Goal: Find specific page/section: Find specific page/section

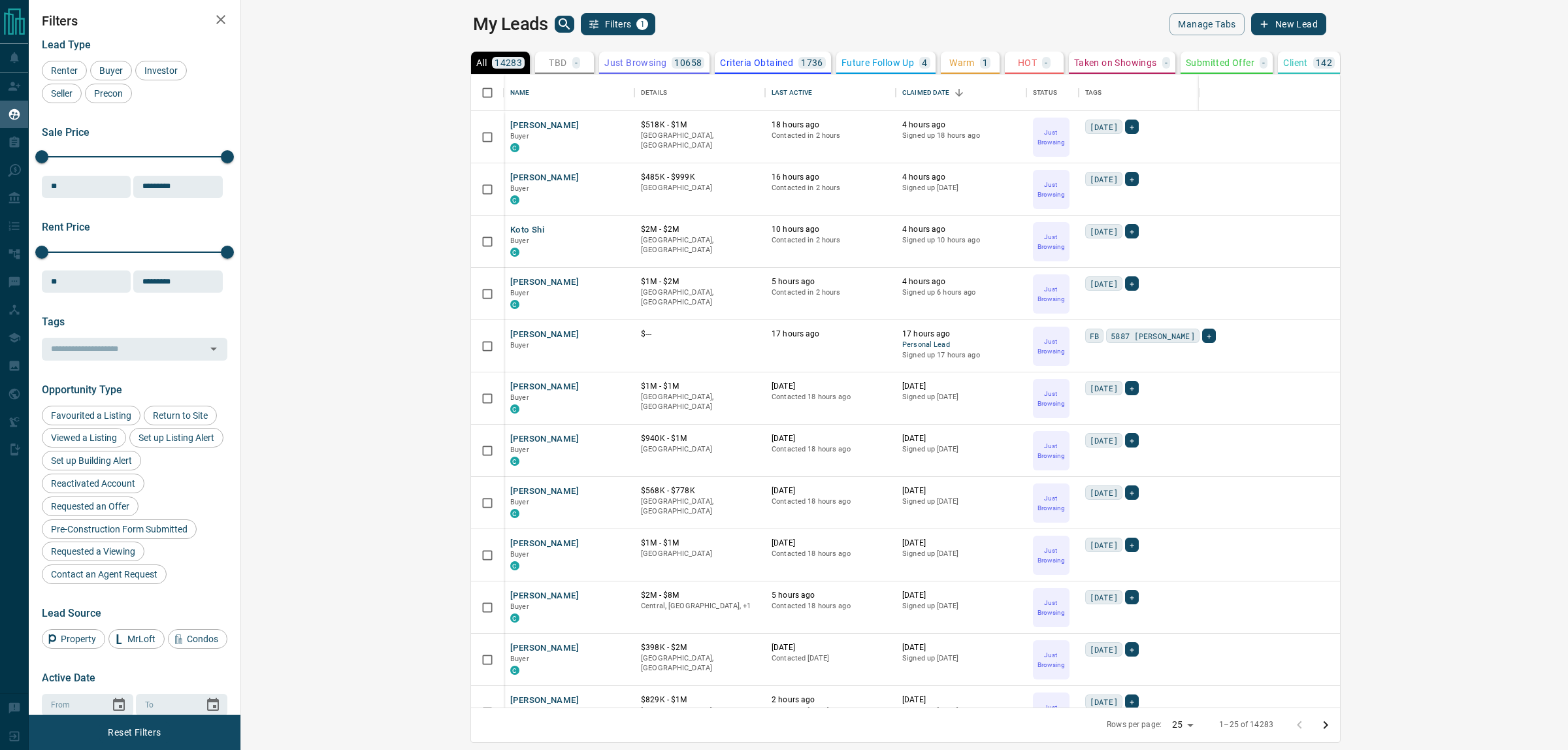
scroll to position [621, 1308]
click at [663, 40] on main "My Leads Filters 1 Manage Tabs New Lead All 14283 TBD - Do Not Contact - Not Re…" at bounding box center [899, 367] width 853 height 708
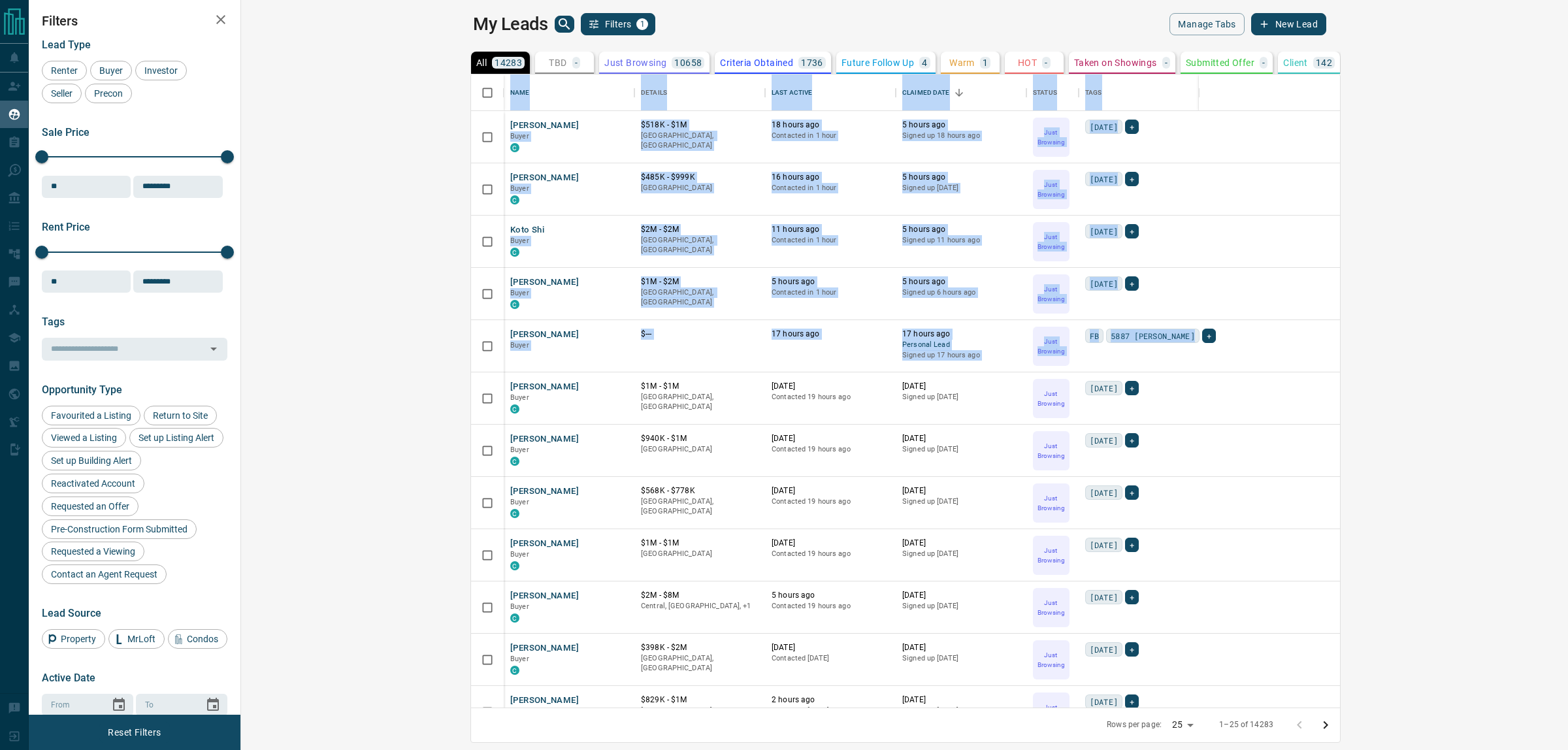
drag, startPoint x: 958, startPoint y: 20, endPoint x: 1016, endPoint y: 353, distance: 338.0
click at [1016, 353] on main "My Leads Filters 1 Manage Tabs New Lead All 14283 TBD - Do Not Contact - Not Re…" at bounding box center [899, 367] width 853 height 708
click at [1085, 353] on div "FB 5887 Battison +" at bounding box center [1365, 346] width 560 height 35
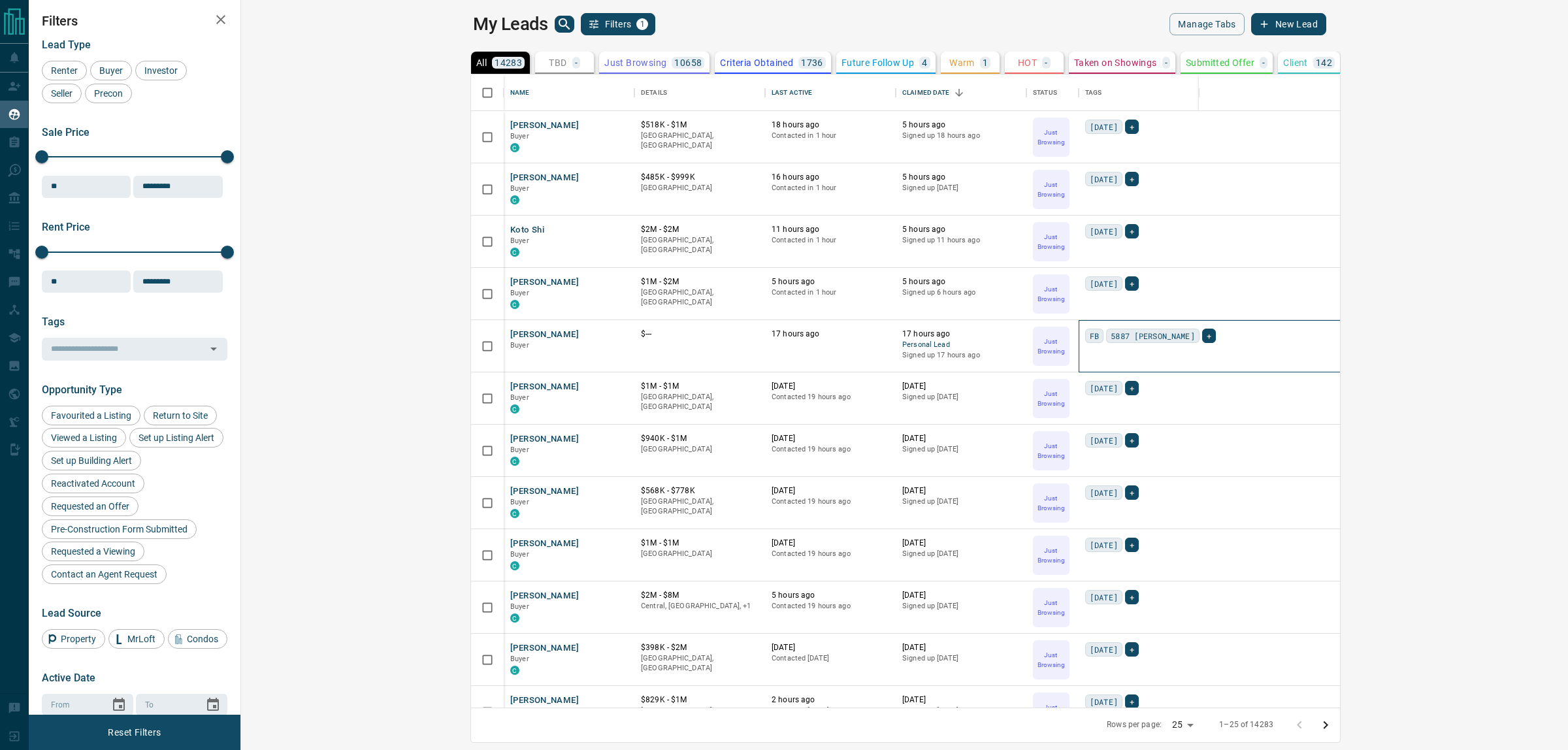
drag, startPoint x: 1049, startPoint y: 354, endPoint x: 492, endPoint y: 30, distance: 644.4
click at [487, 34] on main "My Leads Filters 1 Manage Tabs New Lead All 14283 TBD - Do Not Contact - Not Re…" at bounding box center [899, 367] width 853 height 708
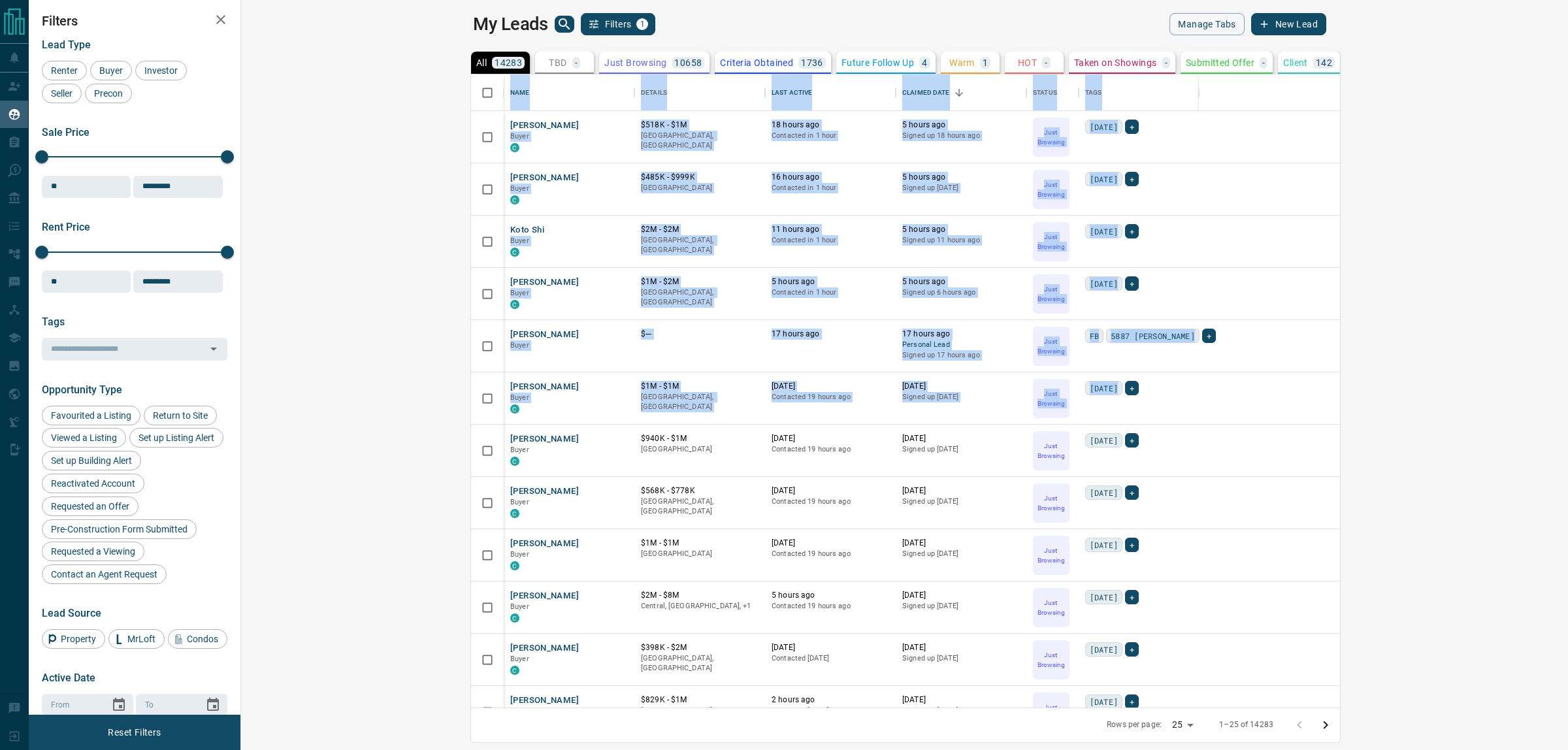
drag, startPoint x: 498, startPoint y: 23, endPoint x: 936, endPoint y: 417, distance: 589.1
click at [936, 417] on main "My Leads Filters 1 Manage Tabs New Lead All 14283 TBD - Do Not Contact - Not Re…" at bounding box center [899, 367] width 853 height 708
click at [1085, 416] on div "today +" at bounding box center [1365, 398] width 560 height 35
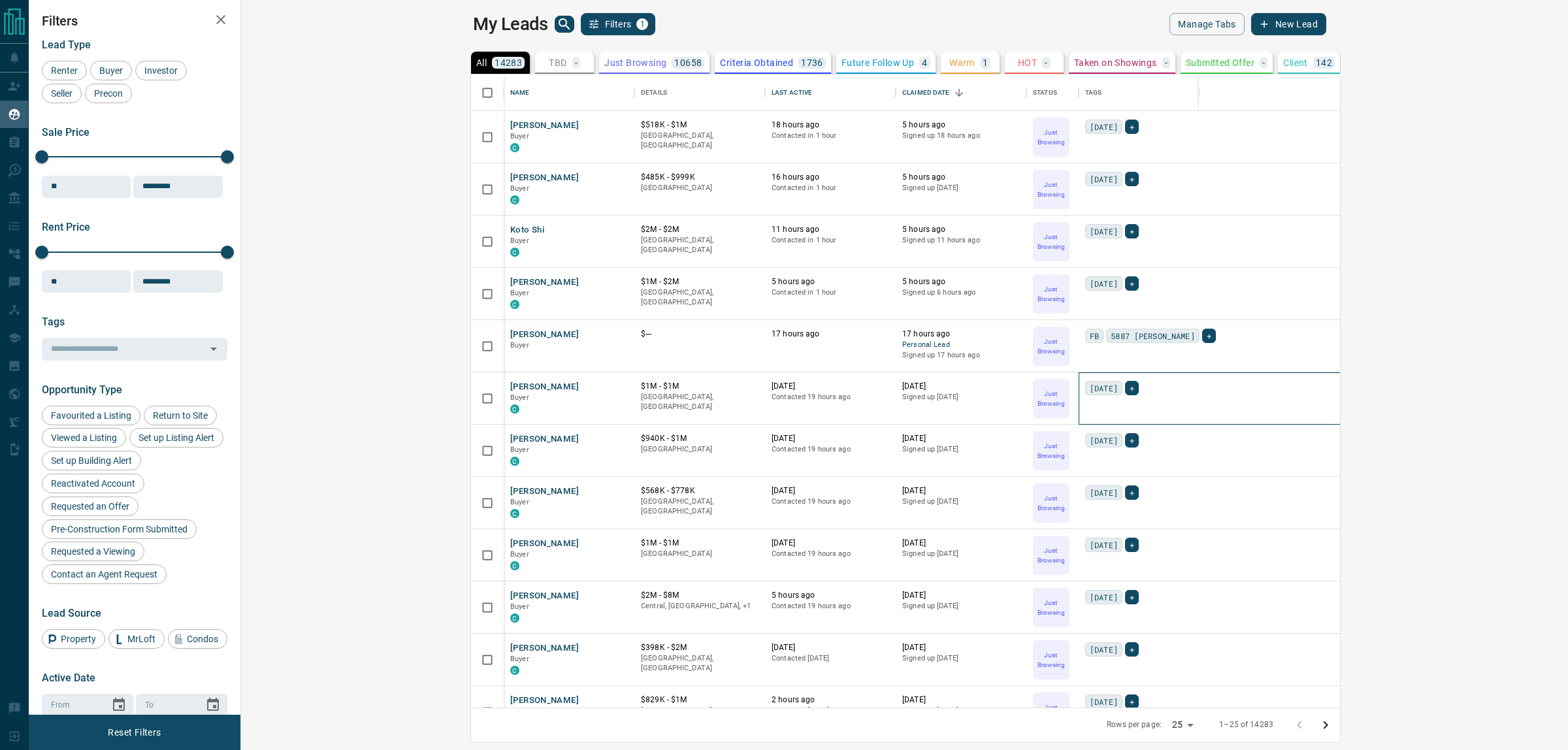
drag, startPoint x: 941, startPoint y: 400, endPoint x: 956, endPoint y: 654, distance: 254.4
click at [956, 654] on div "Troy Minogue Buyer C $518K - $1M West Side, Vancouver 18 hours ago Contacted in…" at bounding box center [1076, 503] width 1147 height 784
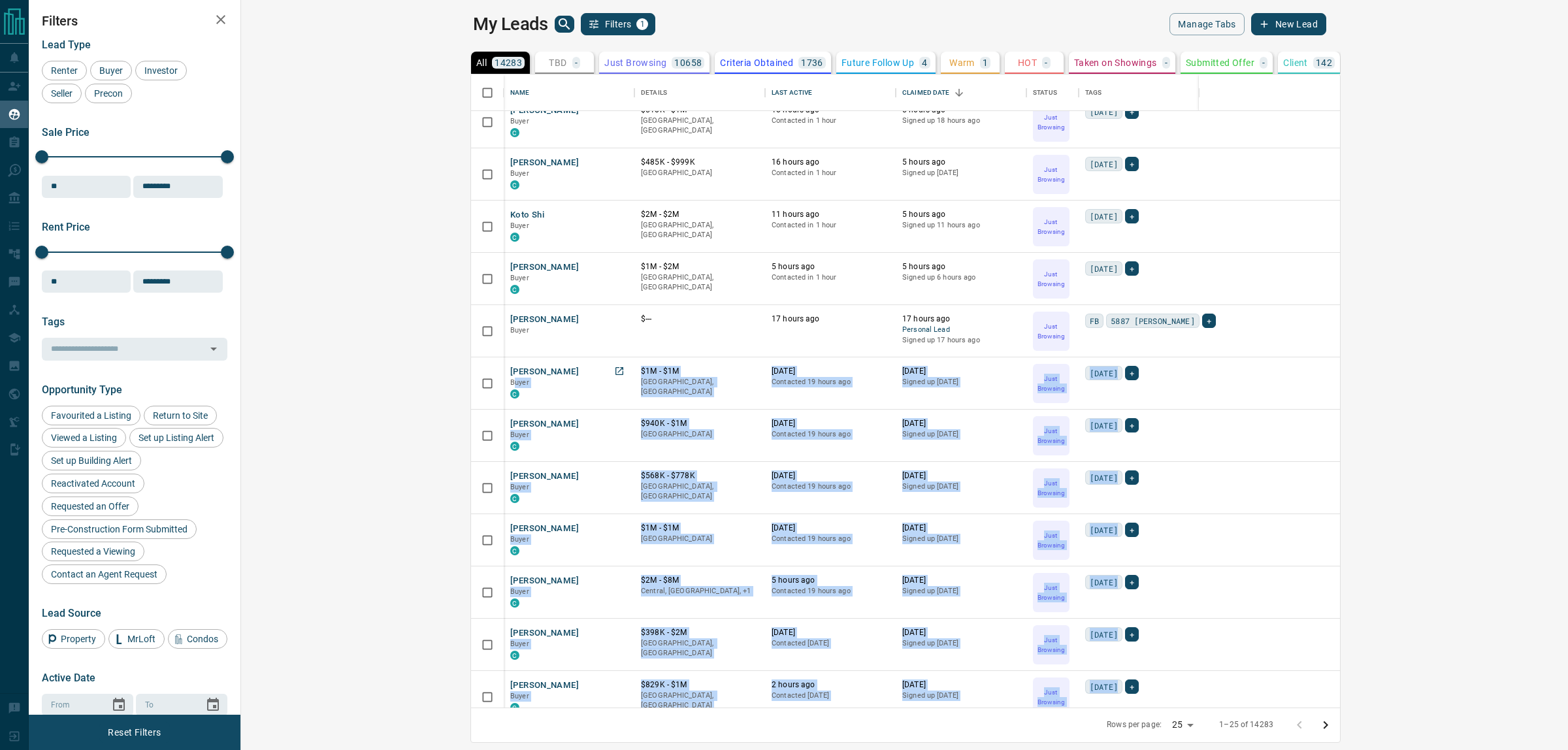
drag, startPoint x: 985, startPoint y: 708, endPoint x: 288, endPoint y: 377, distance: 771.6
click at [471, 377] on div "Name Details Last Active Claimed Date Status Tags Troy Minogue Buyer C $518K - …" at bounding box center [905, 408] width 870 height 670
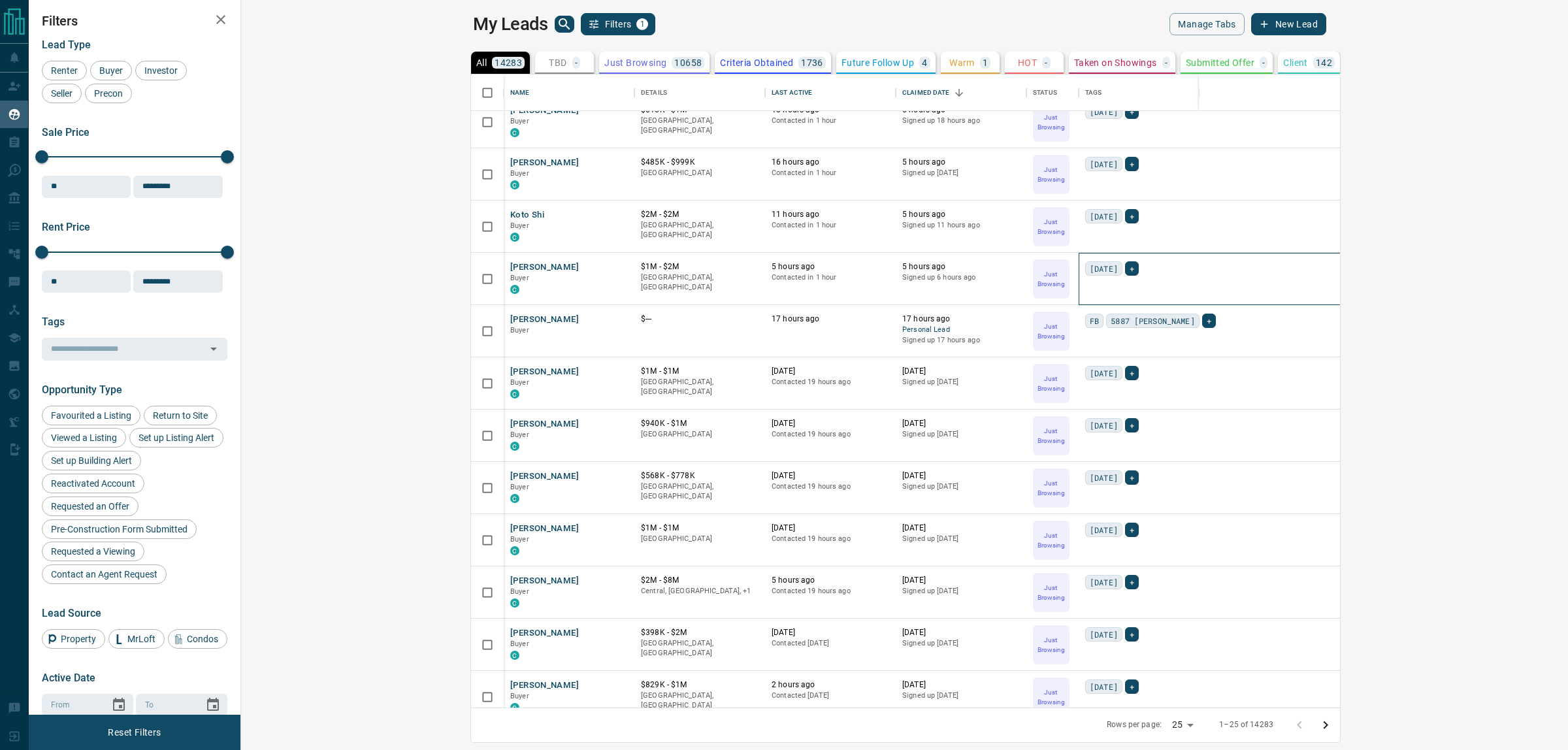
click at [1085, 289] on div "today +" at bounding box center [1365, 279] width 560 height 35
drag, startPoint x: 1043, startPoint y: 328, endPoint x: 1105, endPoint y: 227, distance: 118.5
click at [1105, 227] on div "Troy Minogue Buyer C $518K - $1M West Side, Vancouver 18 hours ago Contacted in…" at bounding box center [1076, 488] width 1147 height 784
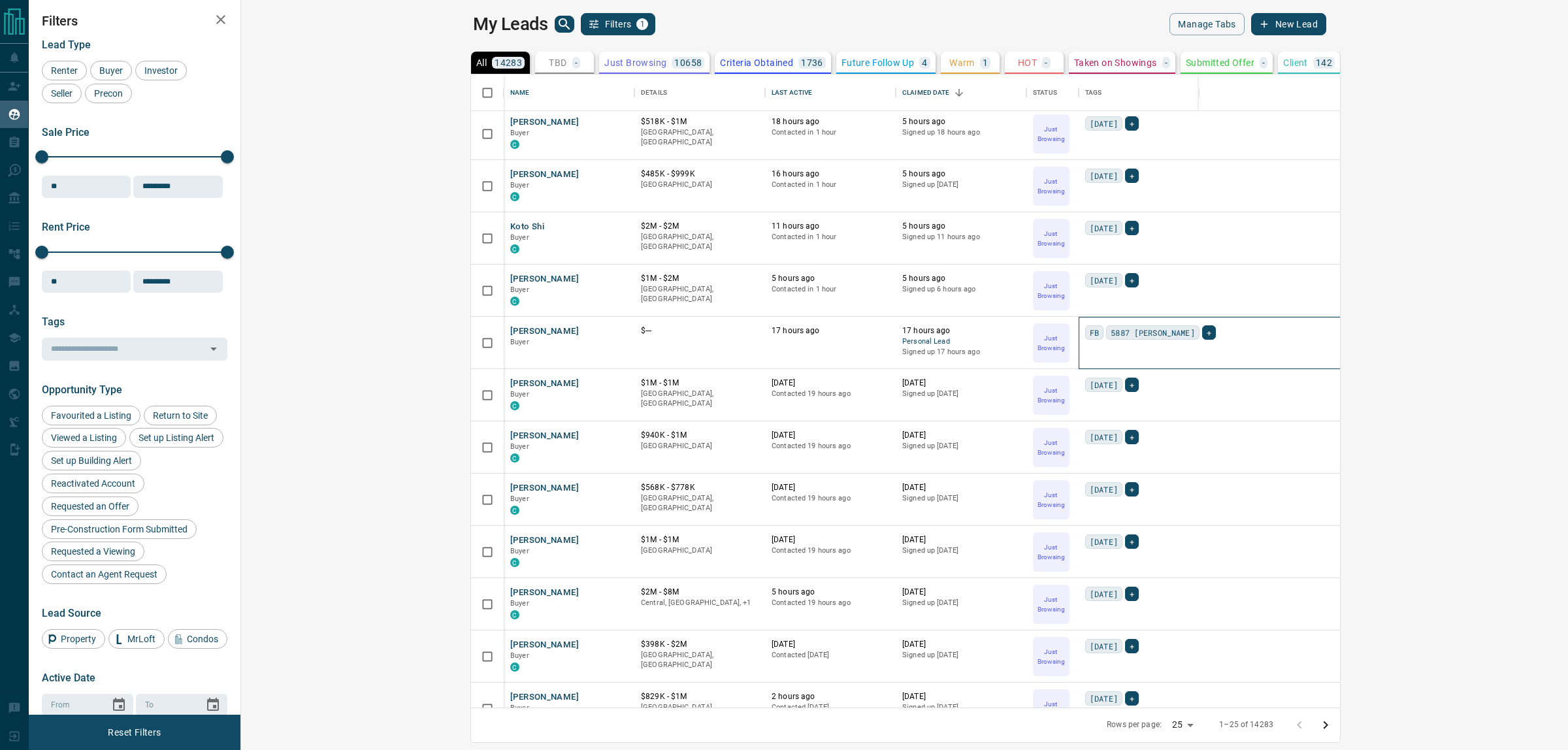
scroll to position [0, 0]
click at [1085, 360] on div "FB 5887 Battison +" at bounding box center [1365, 346] width 560 height 35
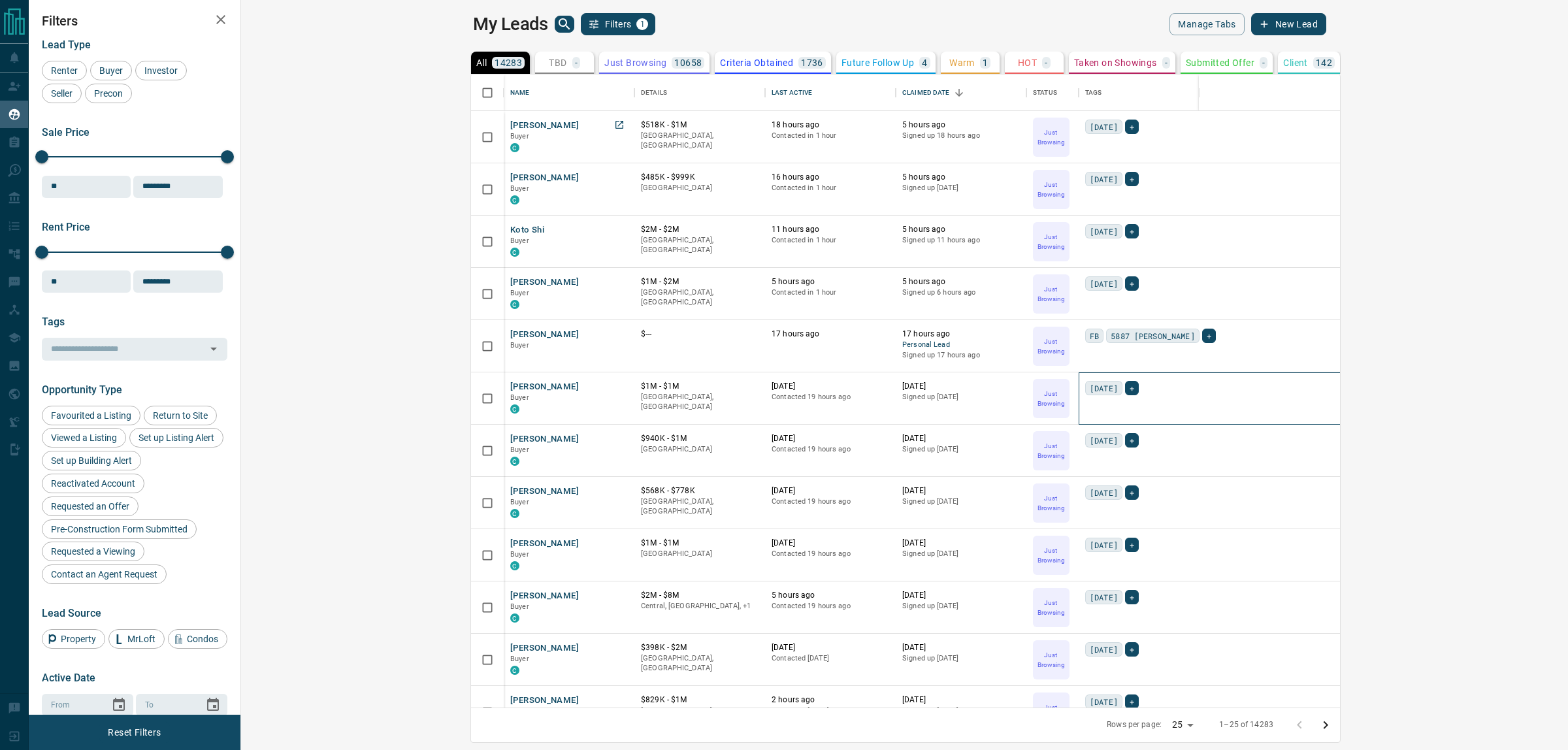
drag, startPoint x: 1039, startPoint y: 404, endPoint x: 943, endPoint y: 105, distance: 314.0
click at [665, 88] on div "Name Details Last Active Claimed Date Status Tags Troy Minogue Buyer C $518K - …" at bounding box center [905, 391] width 869 height 633
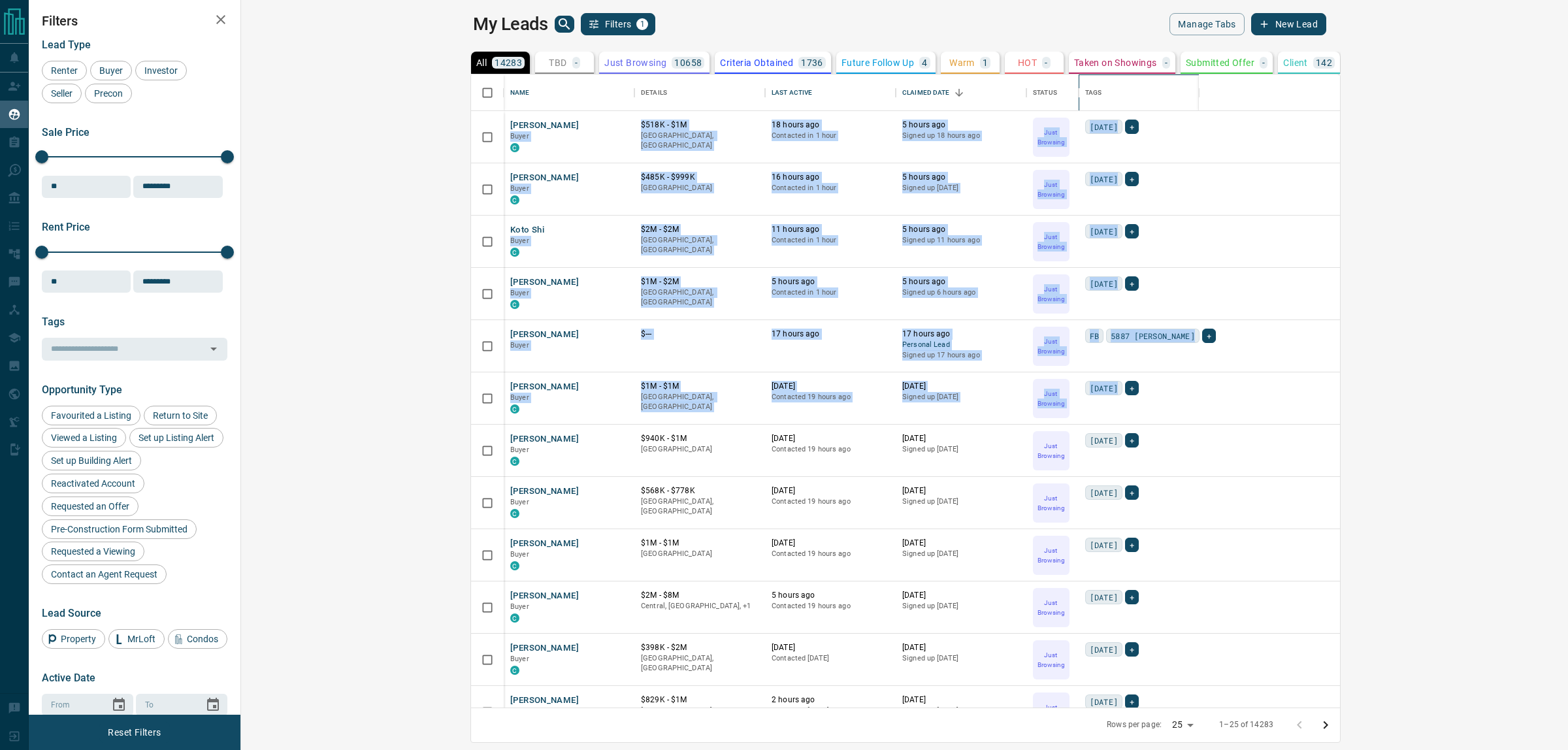
drag, startPoint x: 1070, startPoint y: 126, endPoint x: 1048, endPoint y: 403, distance: 277.9
click at [1048, 403] on div "Name Details Last Active Claimed Date Status Tags Troy Minogue Buyer C $518K - …" at bounding box center [905, 391] width 869 height 633
click at [1085, 402] on div "today +" at bounding box center [1365, 398] width 560 height 35
